Goal: Task Accomplishment & Management: Manage account settings

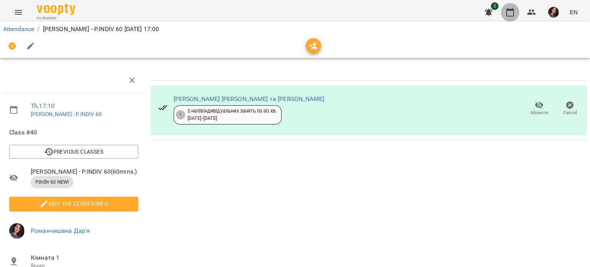
click at [510, 12] on icon "button" at bounding box center [509, 12] width 9 height 9
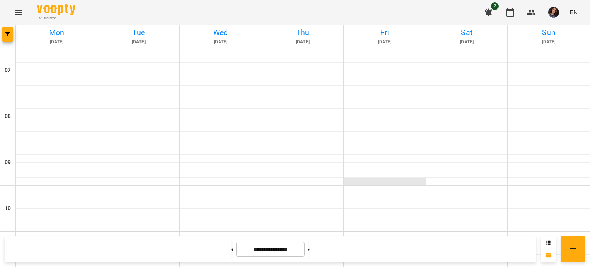
scroll to position [393, 0]
click at [310, 250] on icon at bounding box center [309, 249] width 2 height 3
type input "**********"
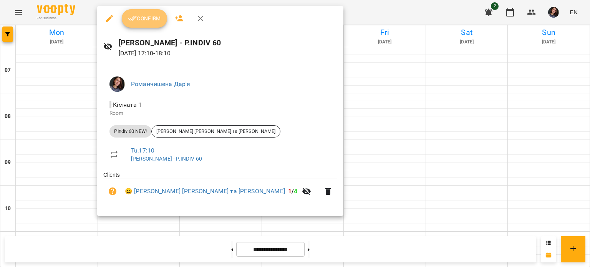
click at [139, 21] on span "Confirm" at bounding box center [144, 18] width 33 height 9
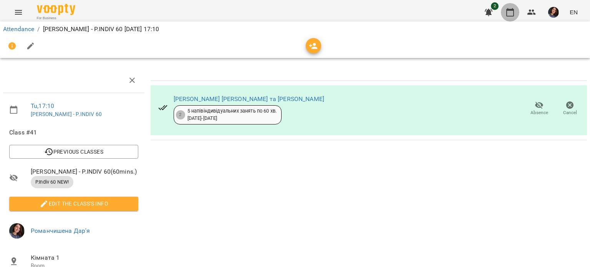
click at [508, 10] on icon "button" at bounding box center [510, 12] width 8 height 8
